Goal: Task Accomplishment & Management: Manage account settings

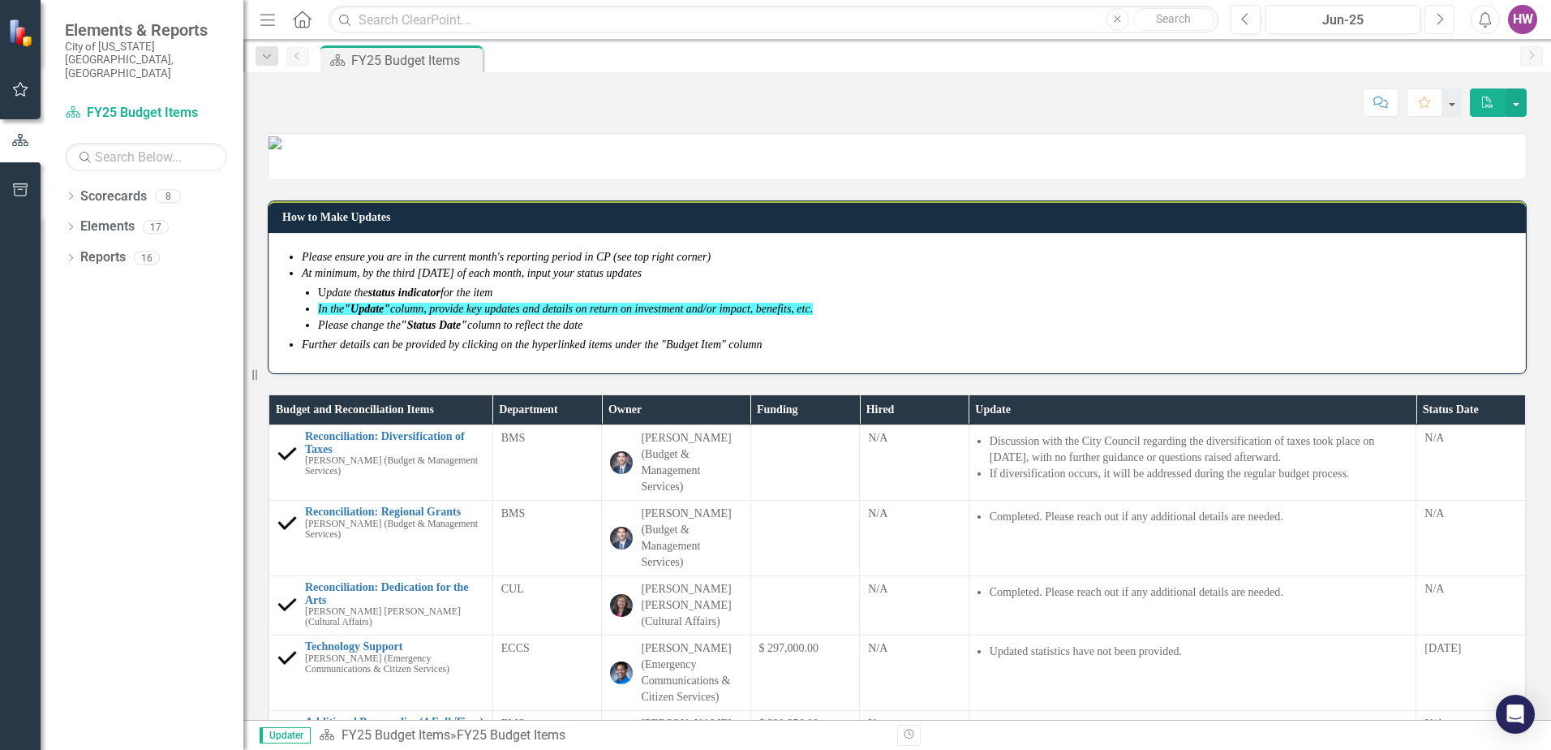
click at [1446, 25] on button "Next" at bounding box center [1440, 19] width 30 height 29
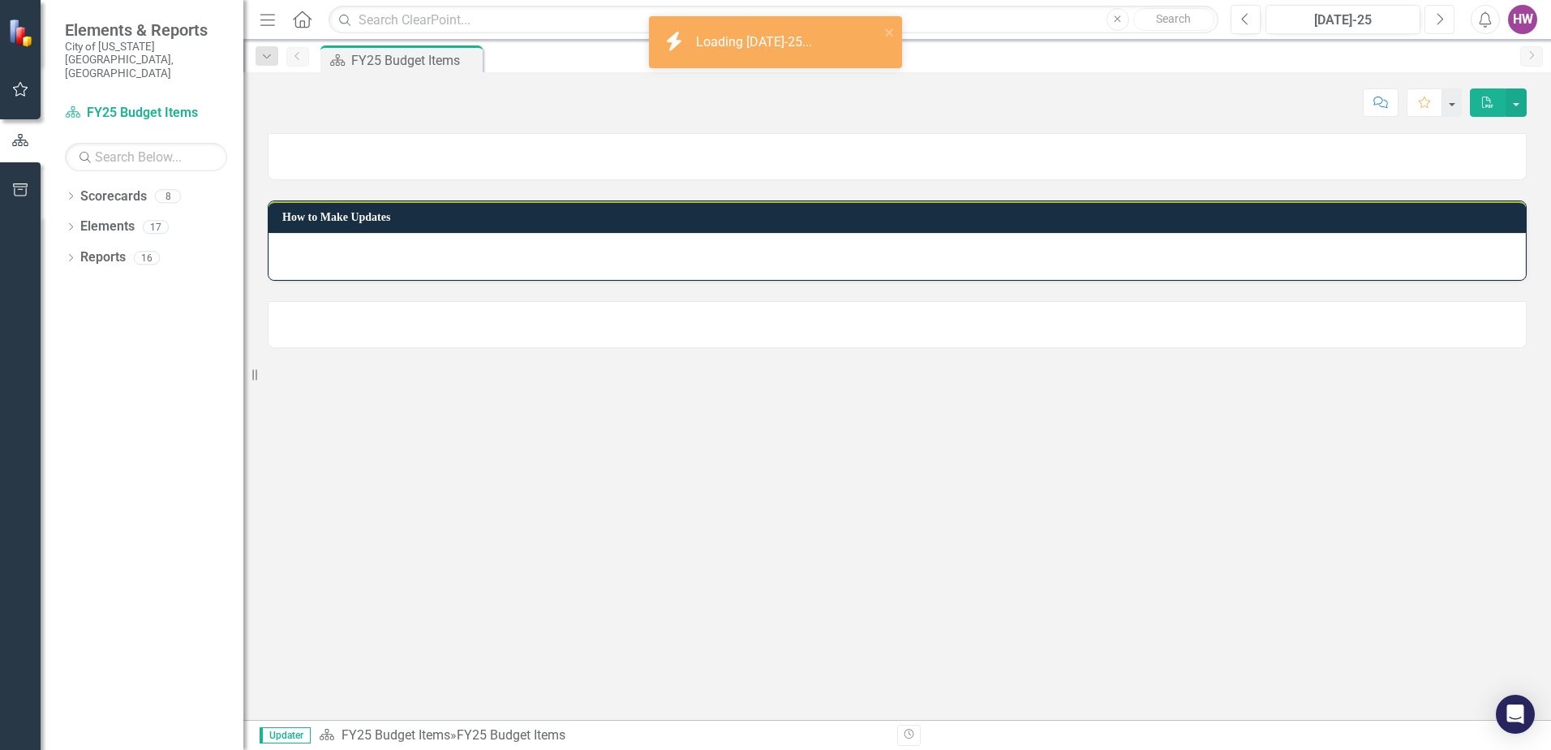
click at [1446, 24] on button "Next" at bounding box center [1440, 19] width 30 height 29
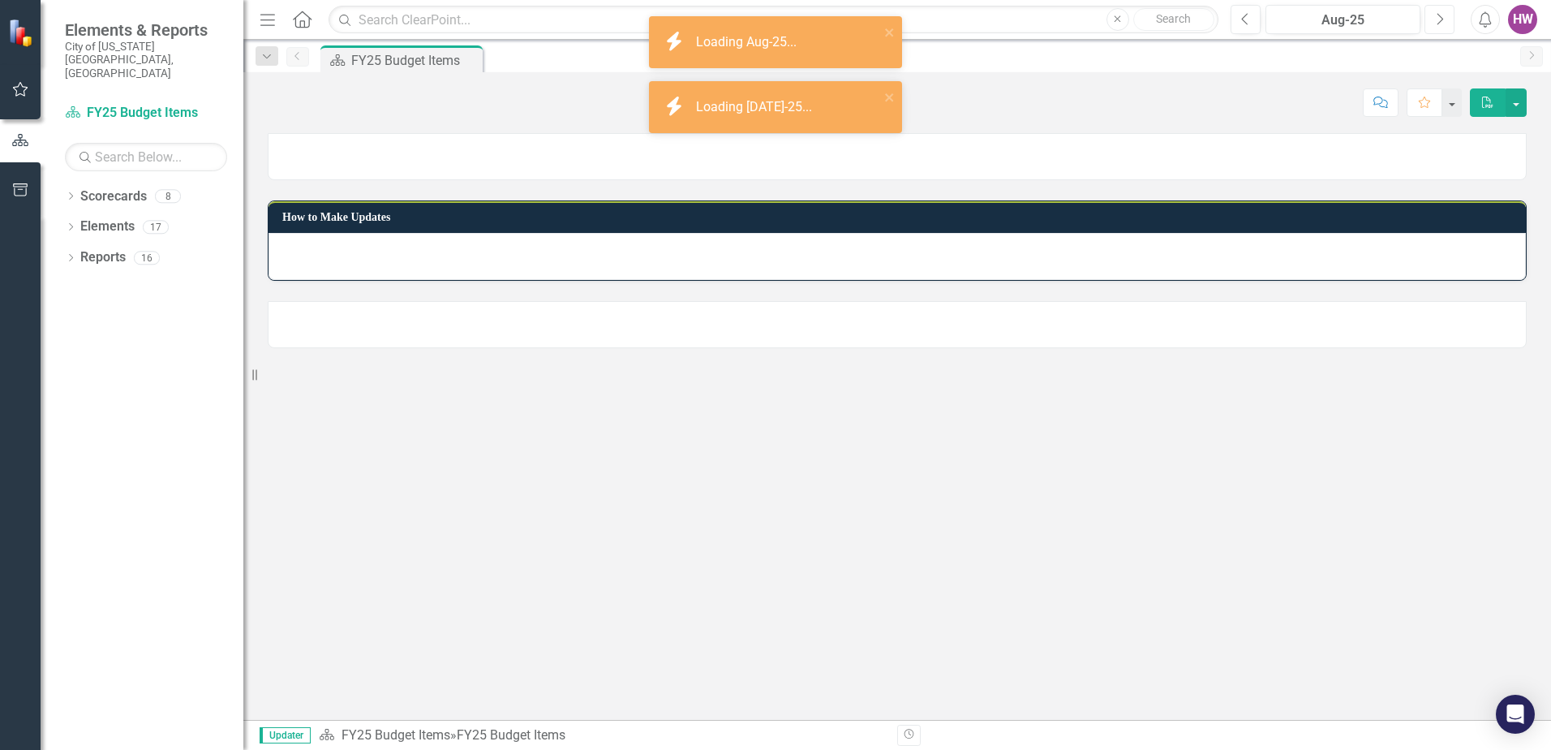
click at [1446, 24] on button "Next" at bounding box center [1440, 19] width 30 height 29
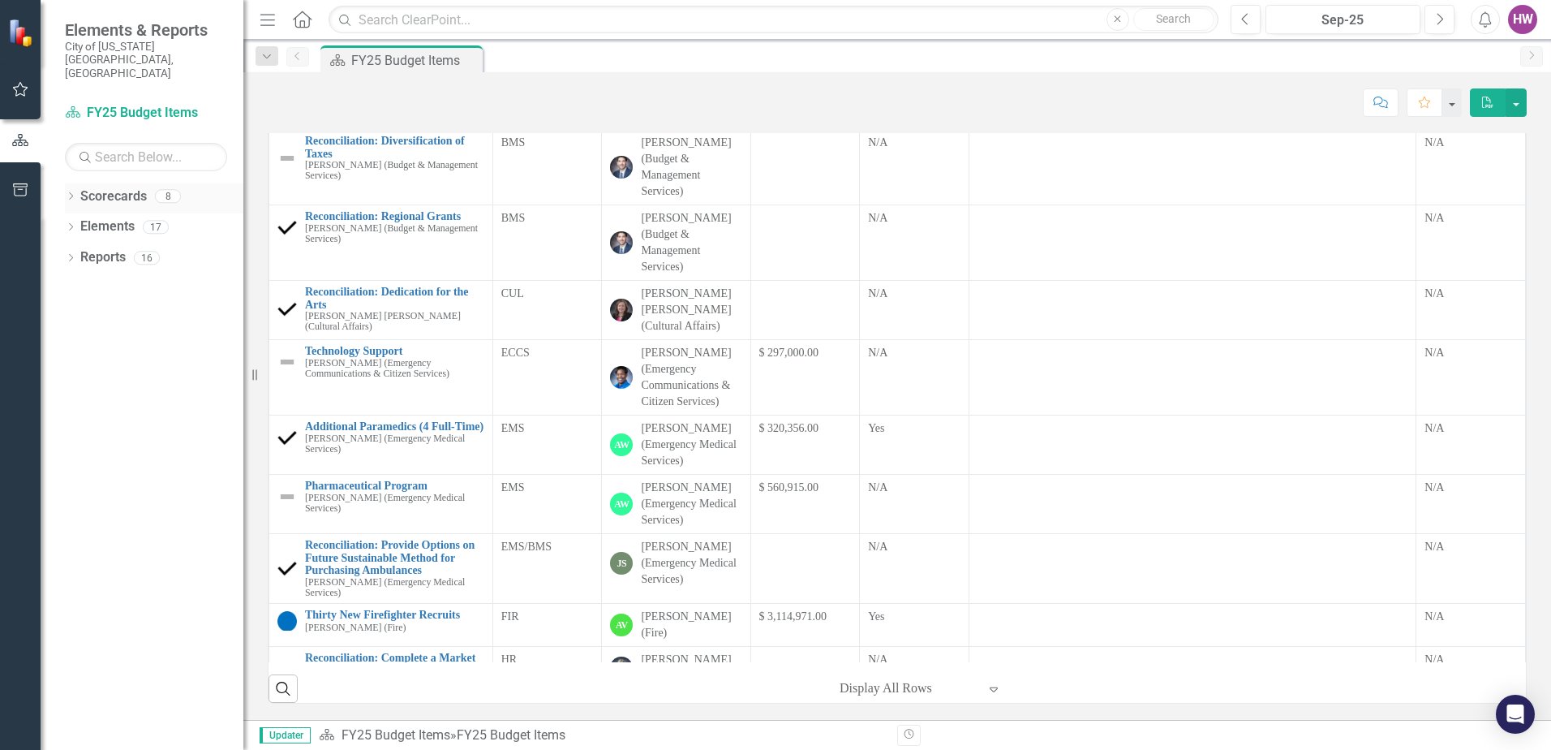
click at [69, 193] on icon "Dropdown" at bounding box center [70, 197] width 11 height 9
click at [77, 252] on icon "Dropdown" at bounding box center [79, 257] width 12 height 10
click at [135, 279] on link "FY25-26 DPP_HNP" at bounding box center [174, 288] width 138 height 19
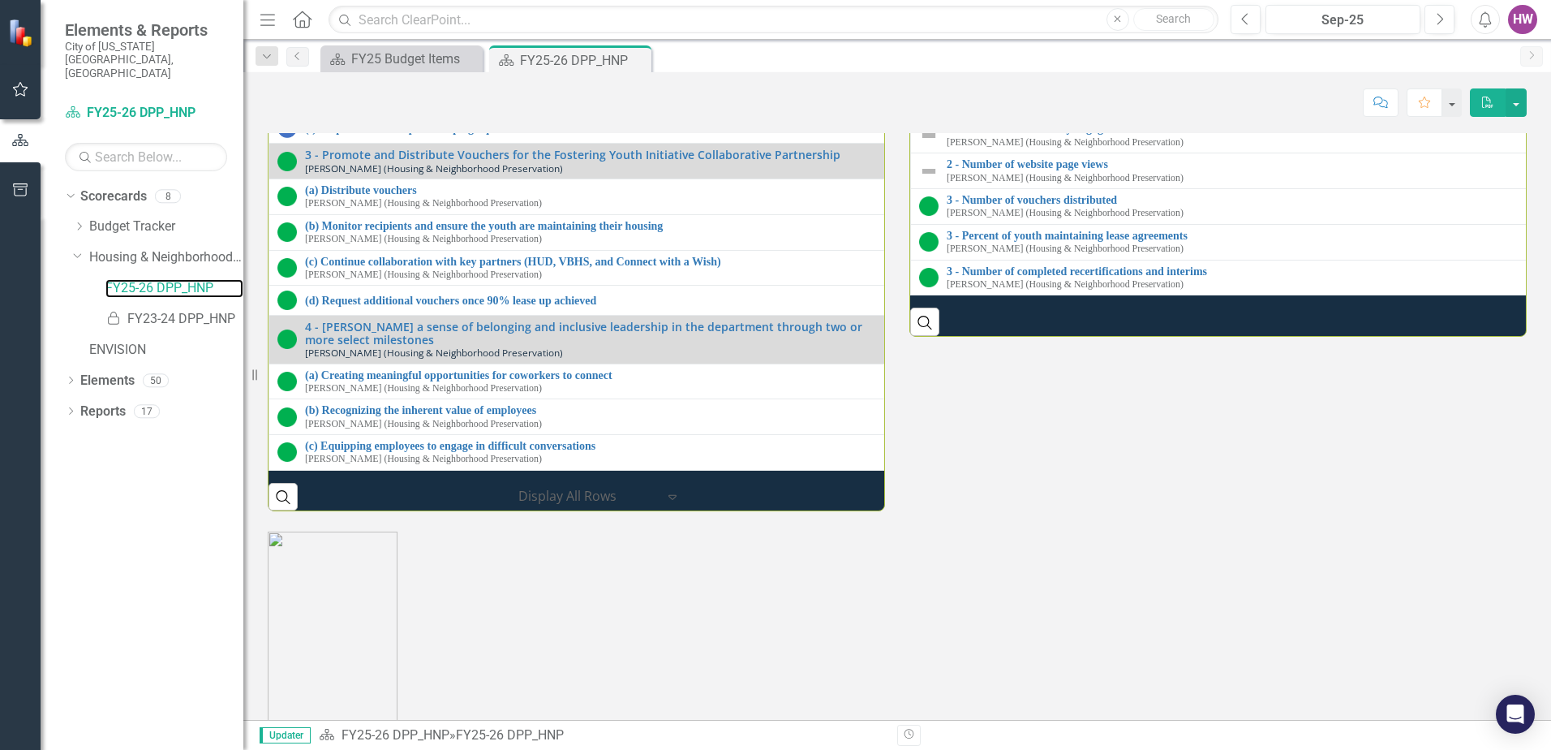
scroll to position [2648, 0]
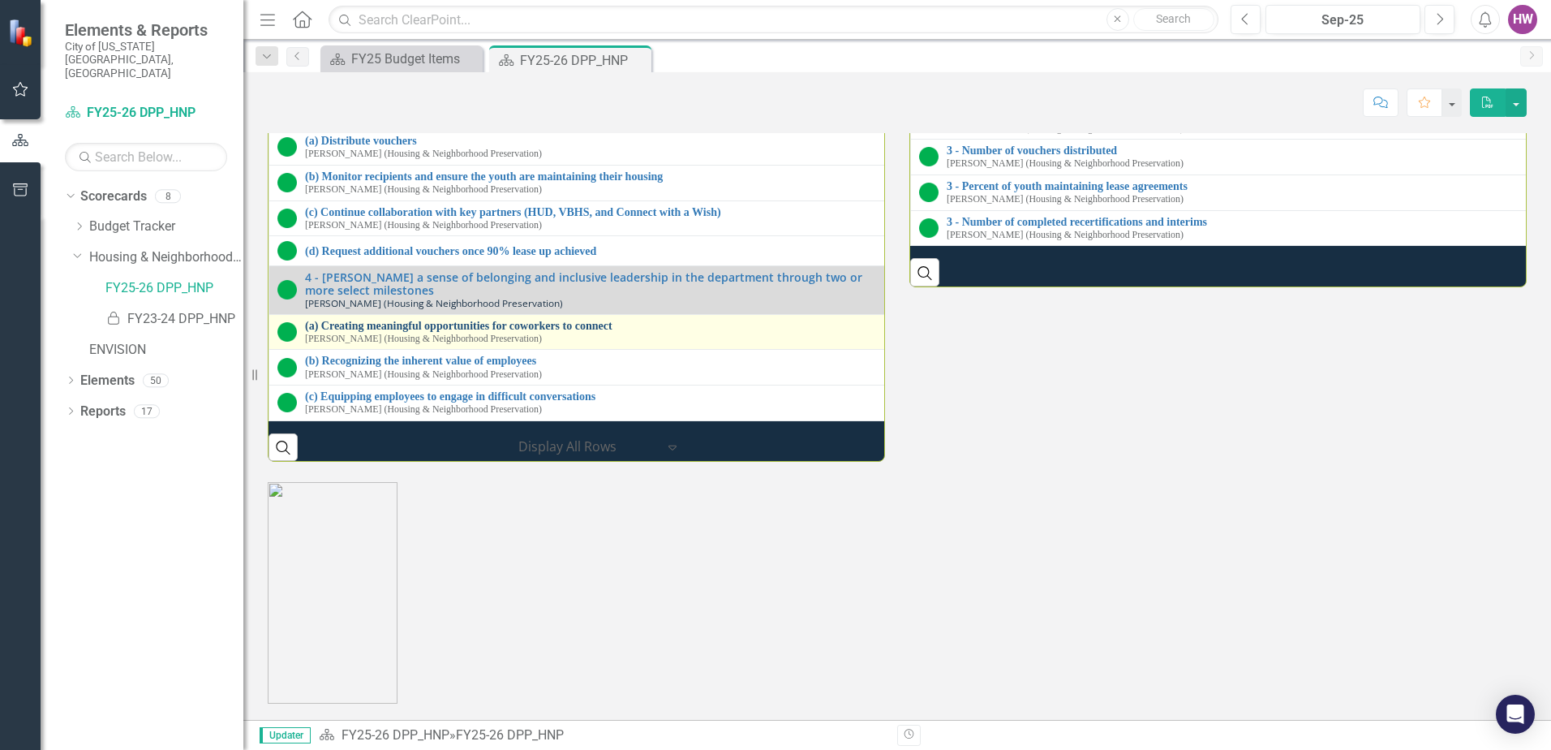
click at [489, 320] on link "(a) Creating meaningful opportunities for coworkers to connect" at bounding box center [594, 326] width 578 height 12
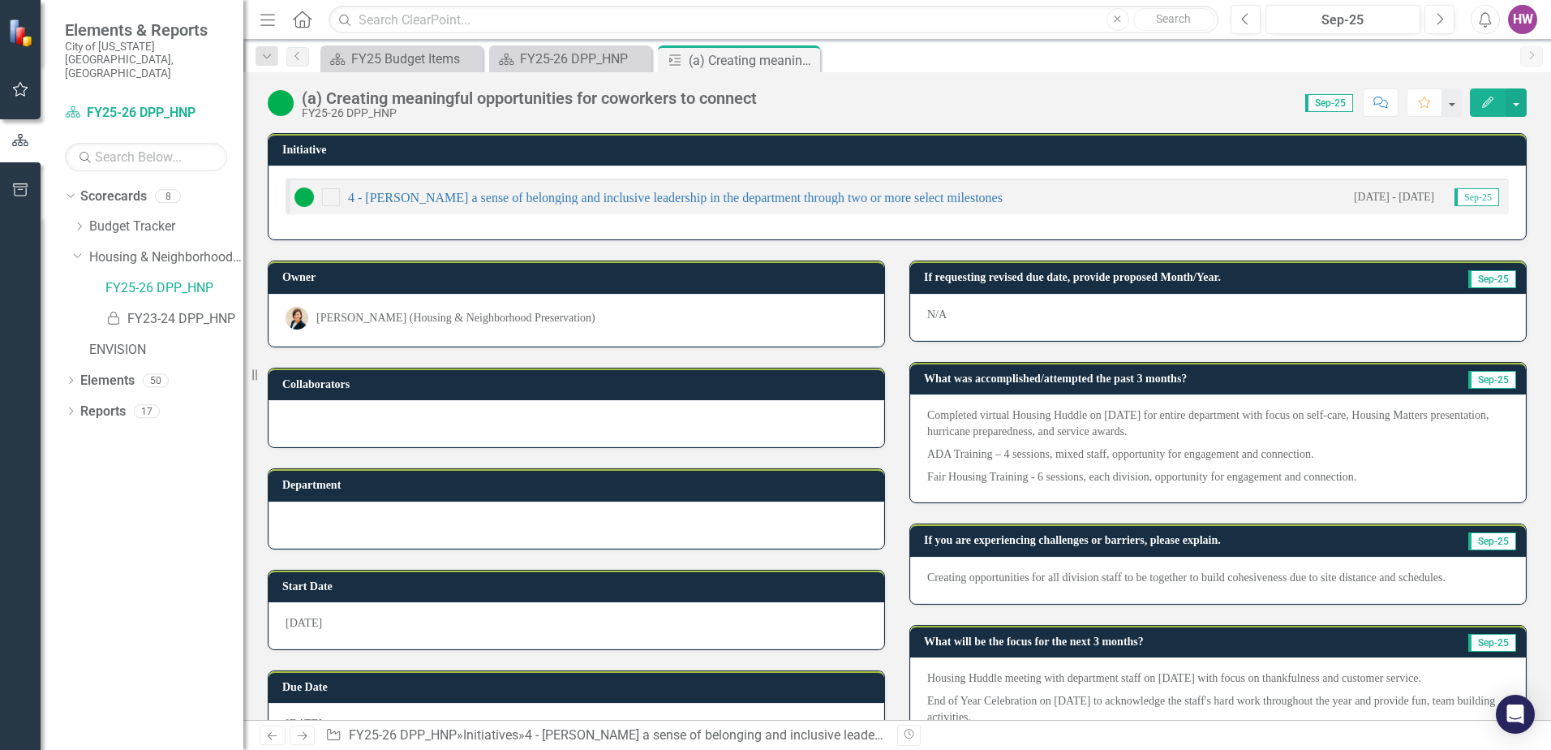
click at [1369, 475] on p "Fair Housing Training - 6 sessions, each division, opportunity for engagement a…" at bounding box center [1218, 475] width 582 height 19
click at [1356, 478] on p "Fair Housing Training - 6 sessions, each division, opportunity for engagement a…" at bounding box center [1218, 475] width 582 height 19
click at [1357, 478] on p "Fair Housing Training - 6 sessions, each division, opportunity for engagement a…" at bounding box center [1218, 475] width 582 height 19
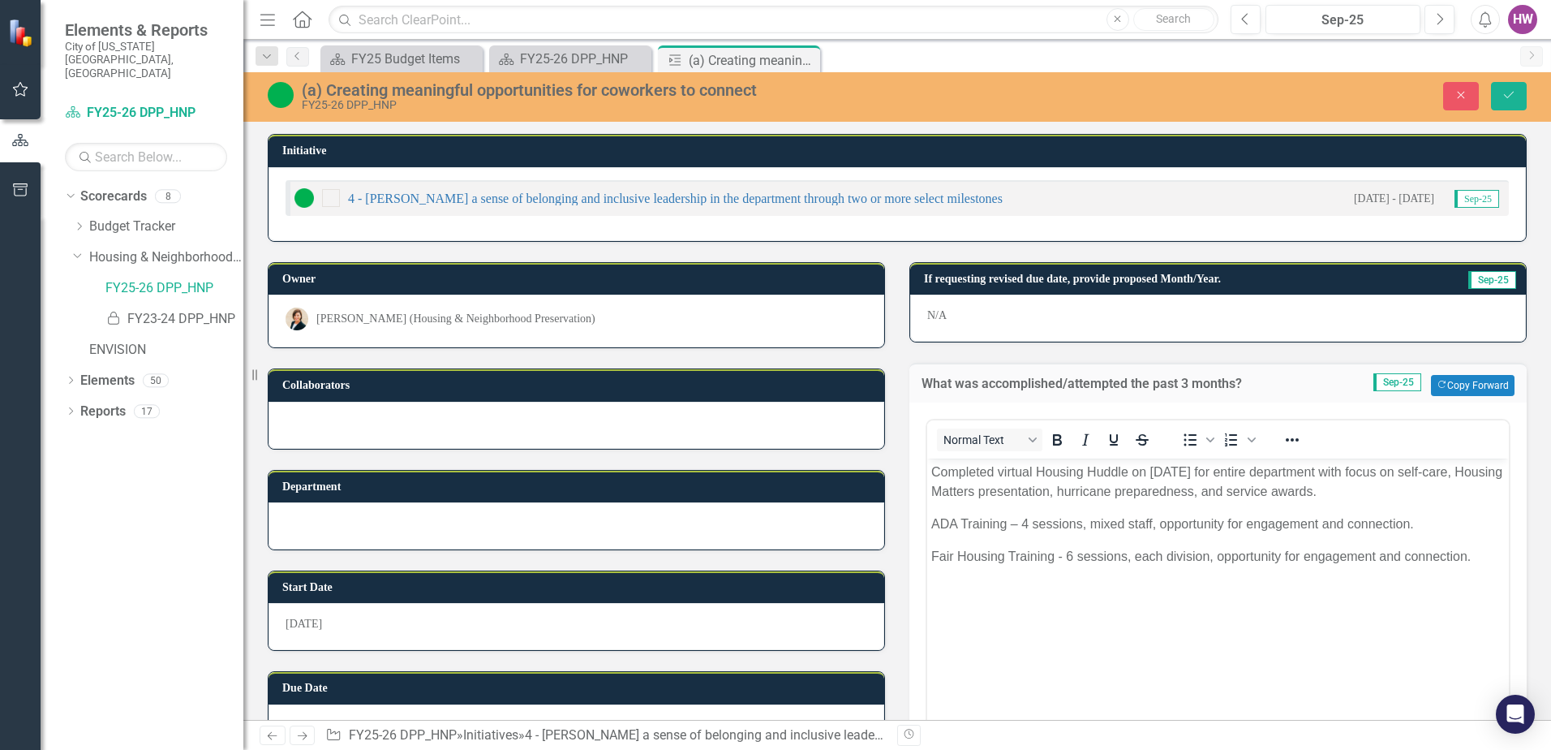
drag, startPoint x: 941, startPoint y: 579, endPoint x: 946, endPoint y: 590, distance: 11.6
click at [941, 584] on body "Completed virtual Housing Huddle on [DATE] for entire department with focus on …" at bounding box center [1218, 579] width 582 height 243
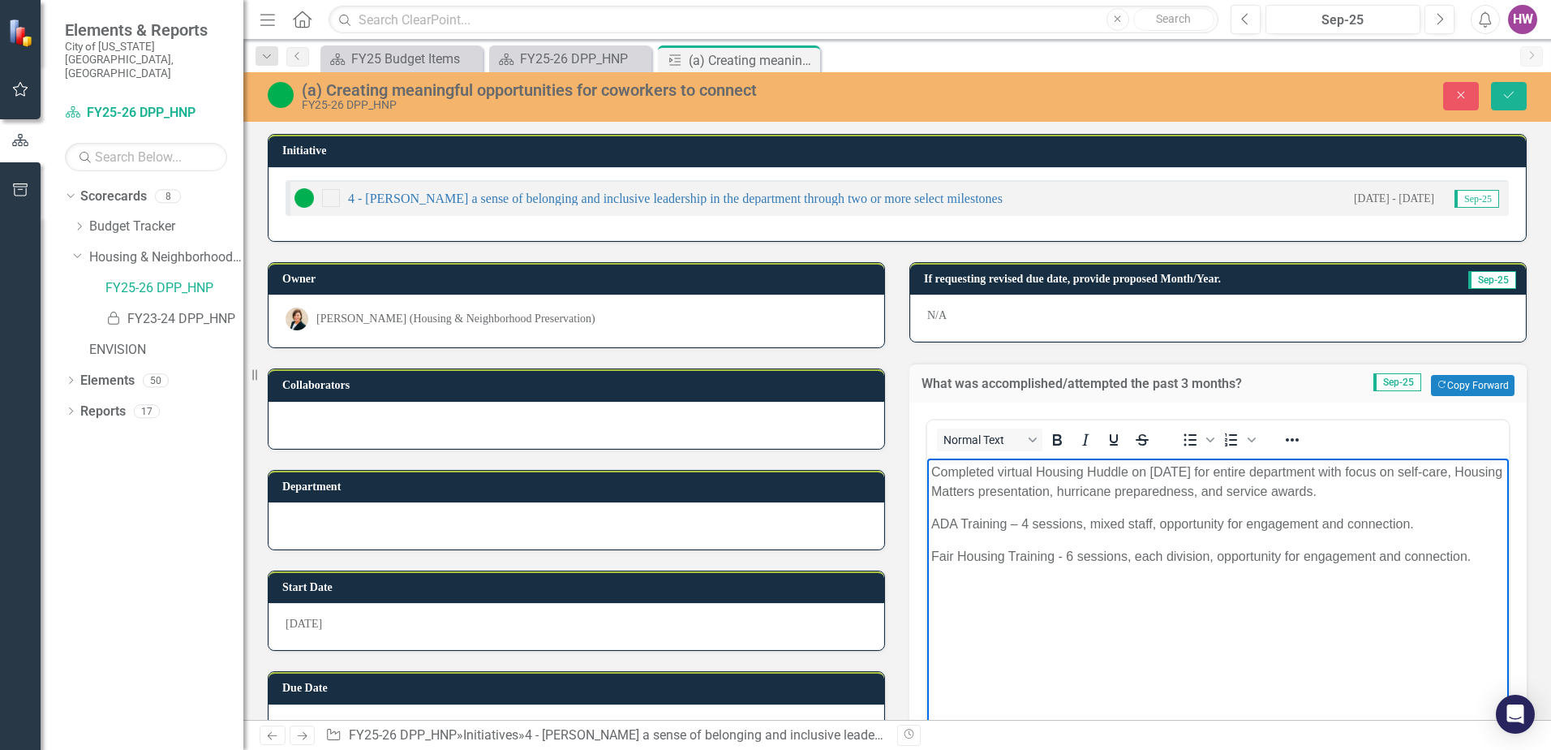
click at [1481, 554] on p "Fair Housing Training - 6 sessions, each division, opportunity for engagement a…" at bounding box center [1218, 556] width 574 height 19
drag, startPoint x: 1110, startPoint y: 587, endPoint x: 1255, endPoint y: 582, distance: 145.3
click at [1255, 582] on p "Discussed [PERSON_NAME] book Unreasonable Hospitality" at bounding box center [1218, 588] width 574 height 19
drag, startPoint x: 1215, startPoint y: 591, endPoint x: 1246, endPoint y: 657, distance: 73.3
click at [1246, 657] on body "Completed virtual Housing Huddle on [DATE] for entire department with focus on …" at bounding box center [1218, 579] width 582 height 243
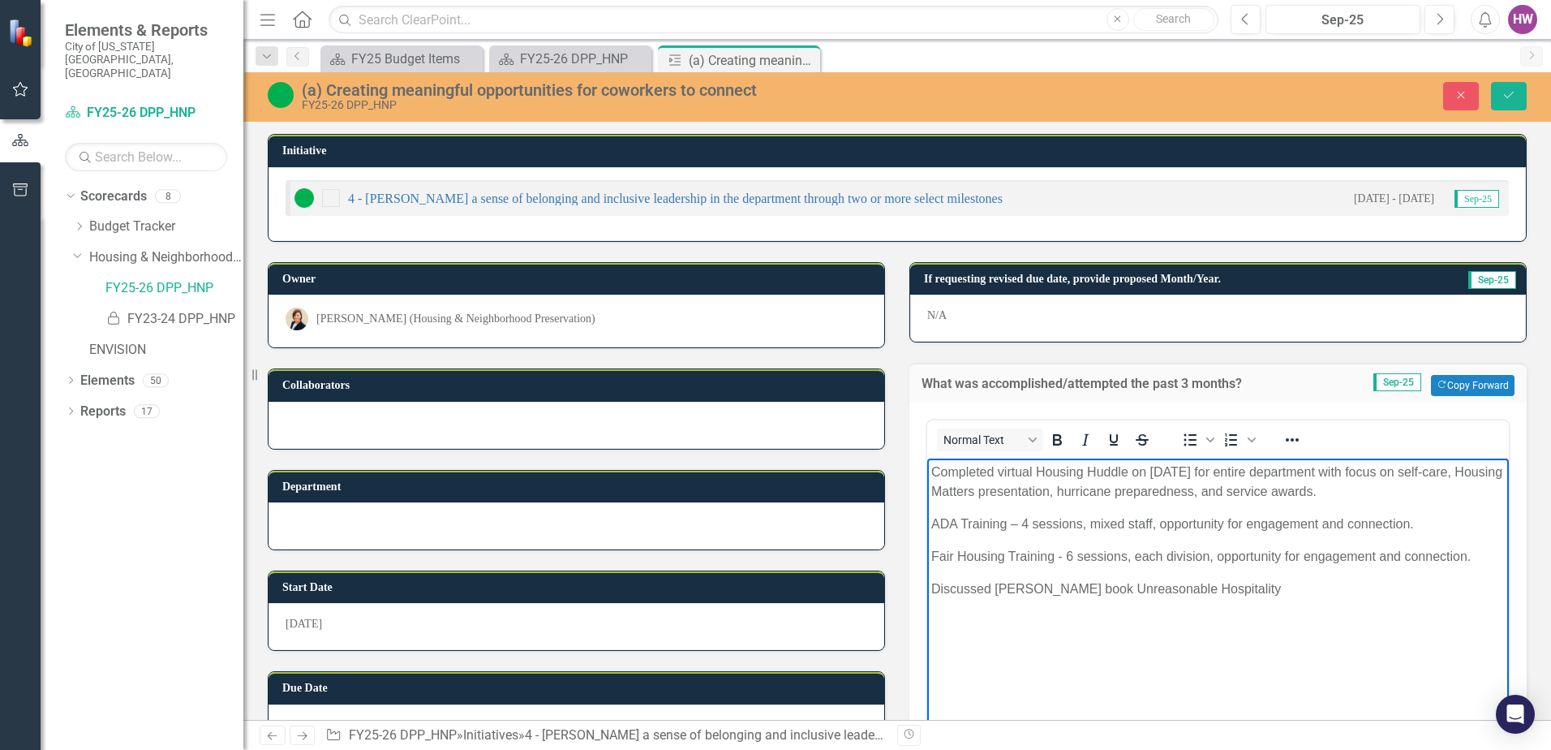
click at [1261, 586] on p "Discussed [PERSON_NAME] book Unreasonable Hospitality" at bounding box center [1218, 588] width 574 height 19
drag, startPoint x: 1261, startPoint y: 586, endPoint x: 1111, endPoint y: 591, distance: 150.2
click at [1111, 591] on p "Discussed [PERSON_NAME] book Unreasonable Hospitality" at bounding box center [1218, 588] width 574 height 19
click at [1083, 438] on icon "Italic" at bounding box center [1085, 439] width 19 height 19
click at [1295, 604] on body "Completed virtual Housing Huddle on [DATE] for entire department with focus on …" at bounding box center [1218, 579] width 582 height 243
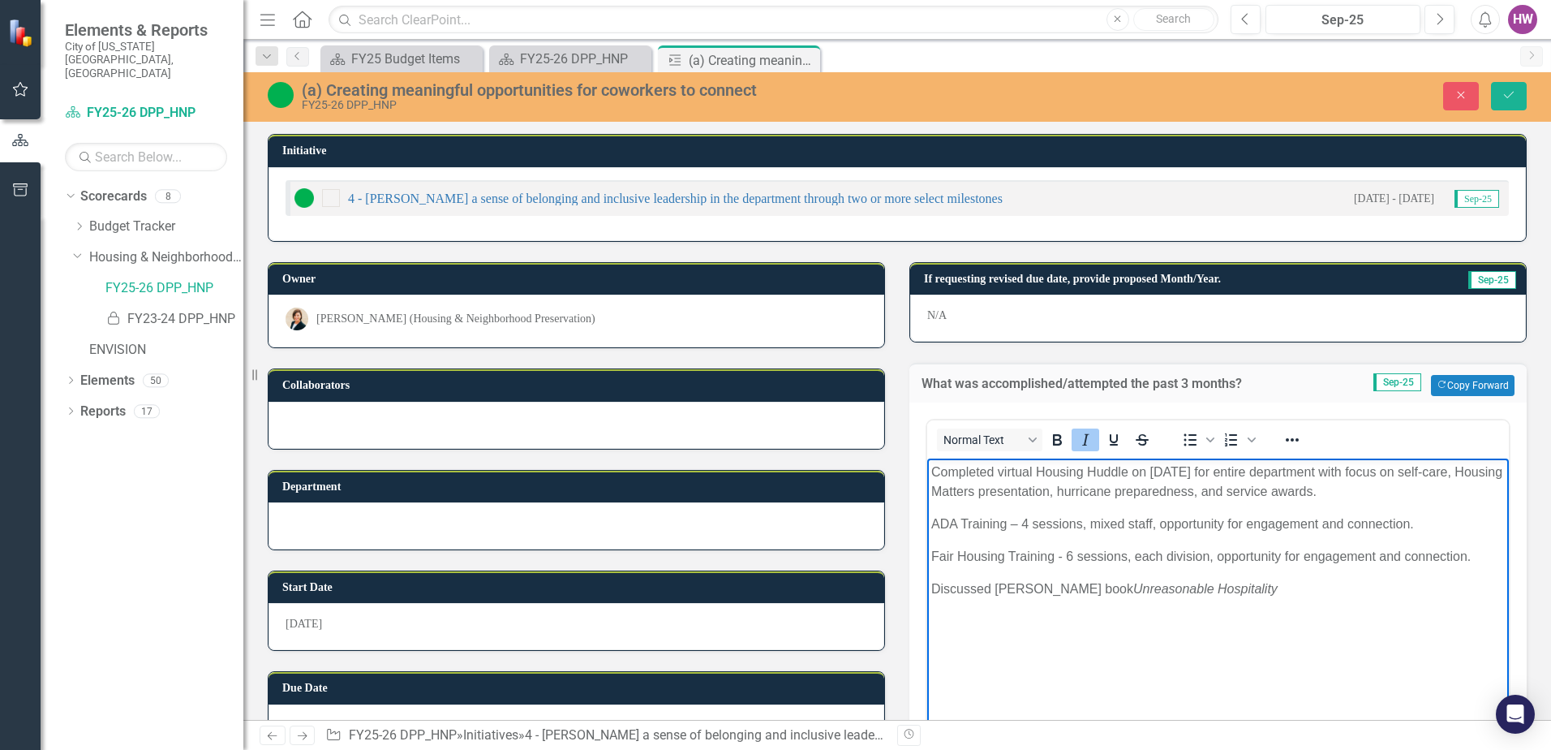
click at [1082, 434] on icon "Italic" at bounding box center [1085, 439] width 7 height 11
click at [1240, 607] on span "﻿in Department Planning Team meeting and how to apply it in the department with…" at bounding box center [1214, 598] width 567 height 33
click at [1036, 611] on span "﻿in Department Planning Team meeting and how to apply it in the department with…" at bounding box center [1214, 598] width 567 height 33
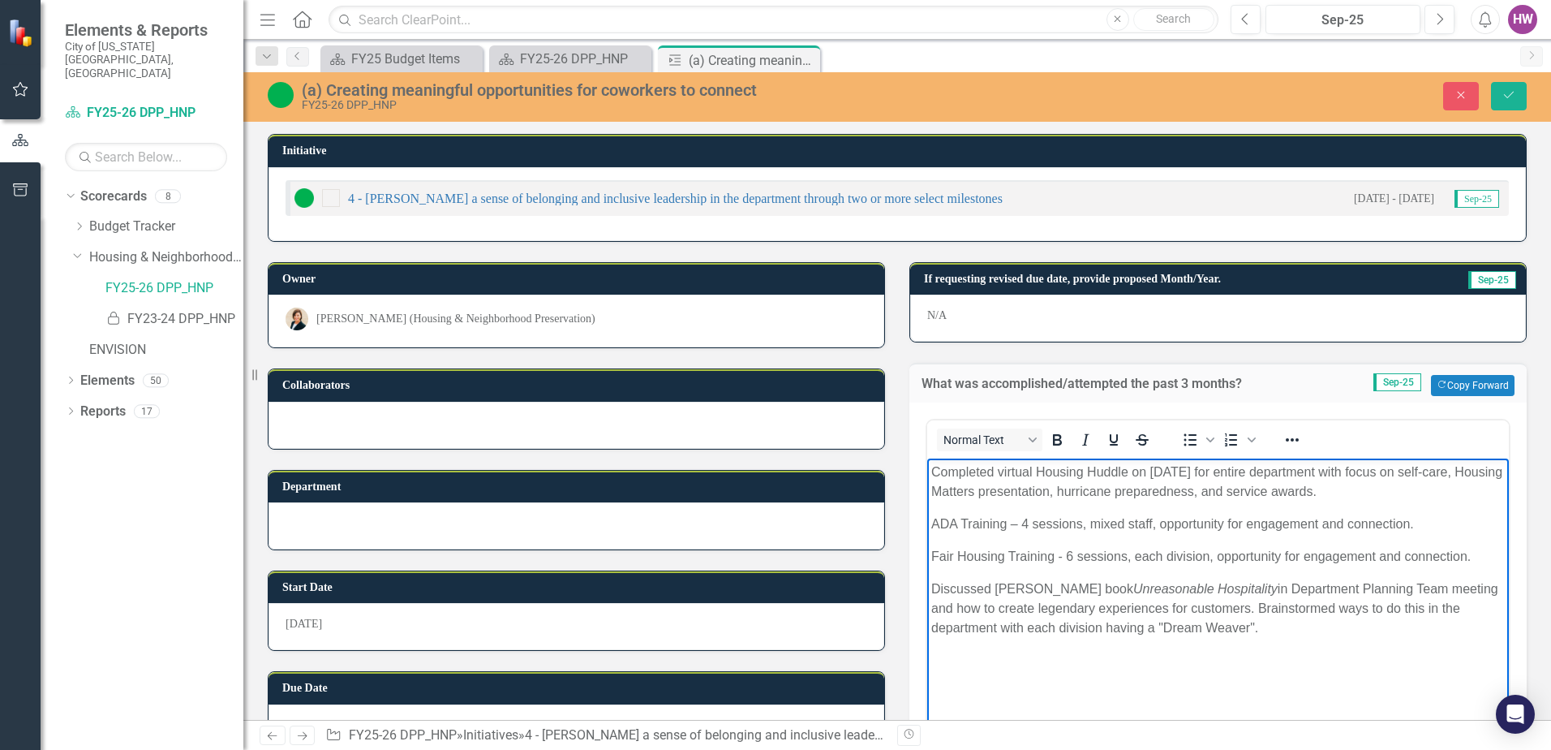
click at [1283, 630] on p "Discussed [PERSON_NAME] book Unreasonable Hospitality ﻿in Department Planning T…" at bounding box center [1218, 608] width 574 height 58
drag, startPoint x: 1258, startPoint y: 605, endPoint x: 1399, endPoint y: 603, distance: 140.4
click at [1399, 603] on span "﻿in Department Planning Team meeting and how to create legendary experiences fo…" at bounding box center [1214, 608] width 567 height 53
click at [1268, 623] on p "Discussed [PERSON_NAME] book Unreasonable Hospitality ﻿in Department Planning T…" at bounding box center [1218, 608] width 574 height 58
click at [1504, 96] on icon "Save" at bounding box center [1509, 94] width 15 height 11
